Goal: Check status: Check status

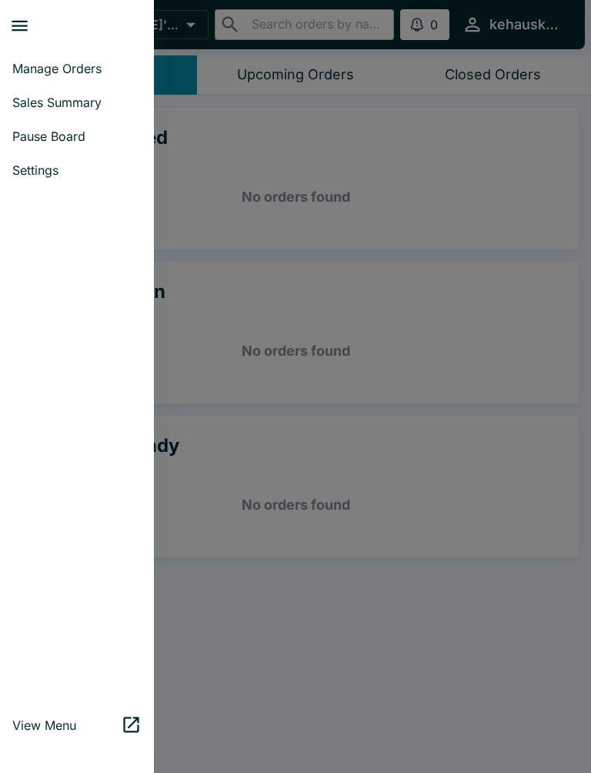
click at [91, 105] on span "Sales Summary" at bounding box center [76, 102] width 129 height 15
select select "03:00"
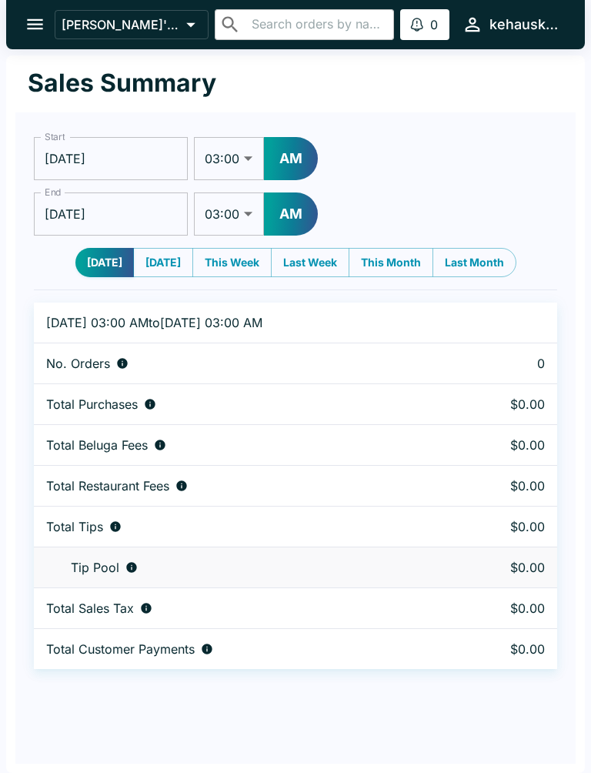
click at [154, 142] on input "[DATE]" at bounding box center [111, 158] width 154 height 43
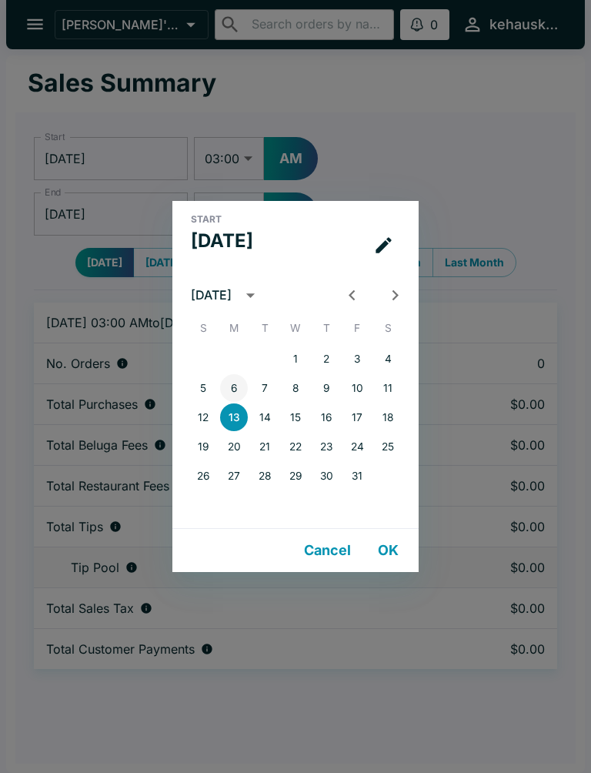
click at [226, 379] on button "6" at bounding box center [234, 388] width 28 height 28
type input "[DATE]"
click at [397, 543] on button "OK" at bounding box center [387, 550] width 49 height 31
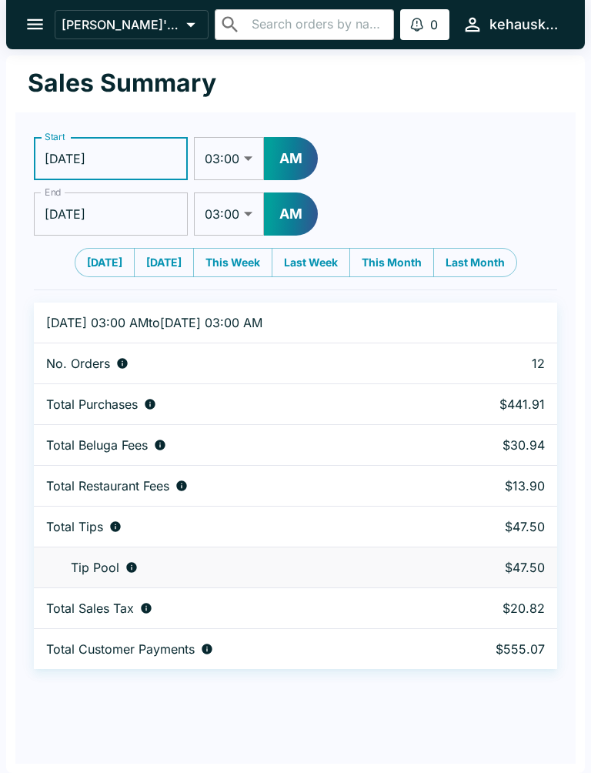
click at [116, 206] on input "[DATE]" at bounding box center [111, 213] width 154 height 43
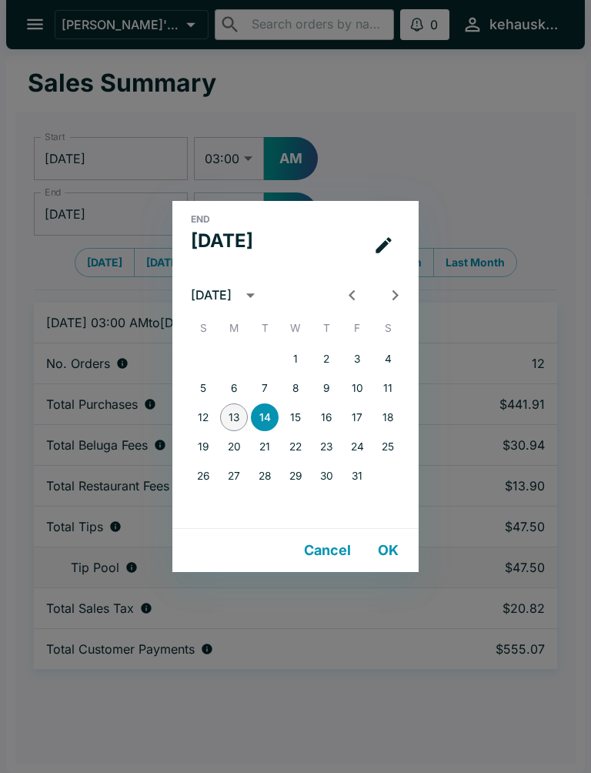
click at [232, 417] on button "13" at bounding box center [234, 417] width 28 height 28
type input "[DATE]"
click at [376, 550] on button "OK" at bounding box center [387, 550] width 49 height 31
